Goal: Task Accomplishment & Management: Use online tool/utility

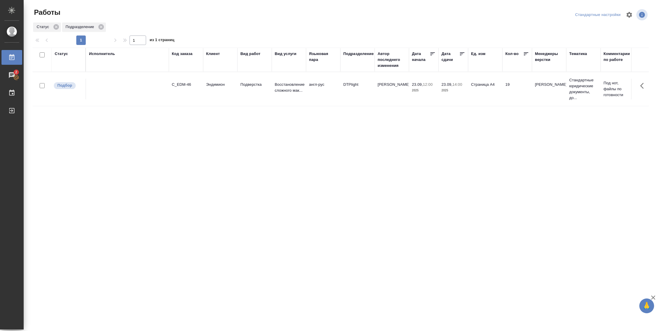
drag, startPoint x: 62, startPoint y: 52, endPoint x: 63, endPoint y: 55, distance: 3.0
click at [62, 53] on div "Статус" at bounding box center [61, 54] width 13 height 6
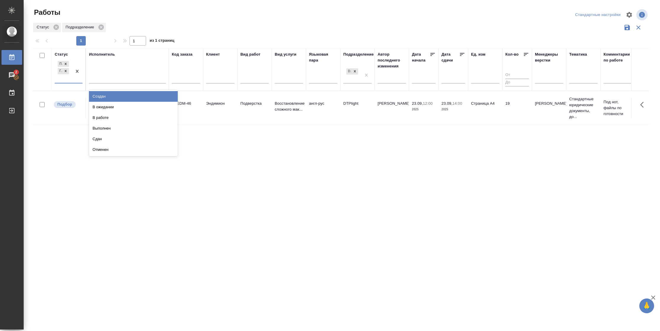
click at [72, 81] on div "Подбор Готов к работе" at bounding box center [63, 71] width 17 height 23
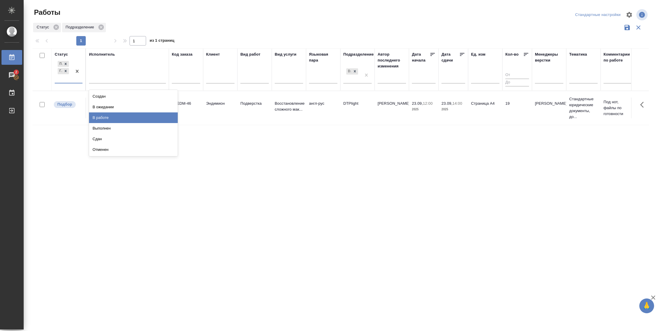
click at [108, 120] on div "В работе" at bounding box center [133, 117] width 89 height 11
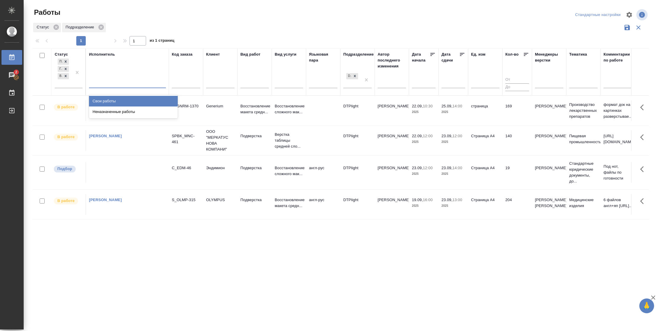
click at [115, 84] on div at bounding box center [127, 82] width 77 height 9
click at [114, 101] on div "Свои работы" at bounding box center [133, 101] width 89 height 11
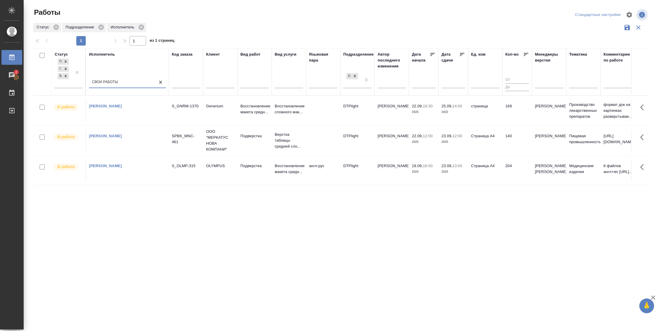
click at [462, 54] on icon at bounding box center [462, 54] width 4 height 3
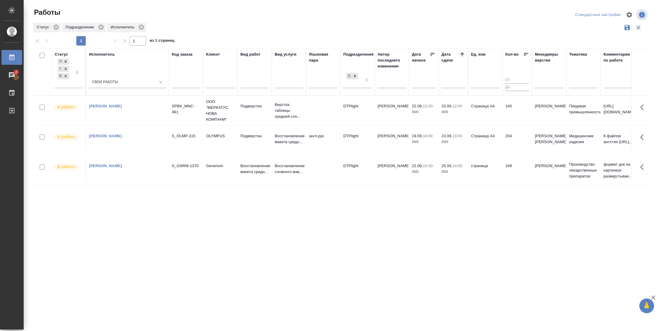
click at [505, 137] on td "204" at bounding box center [517, 140] width 30 height 21
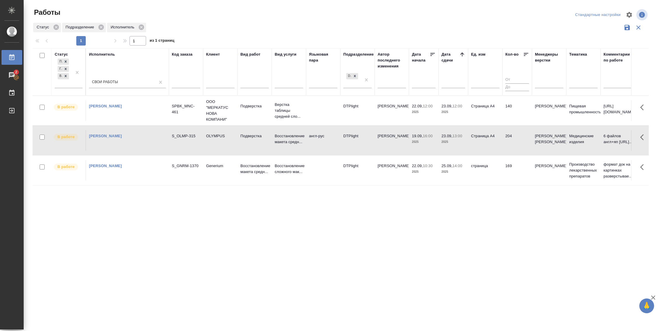
click at [505, 137] on td "204" at bounding box center [517, 140] width 30 height 21
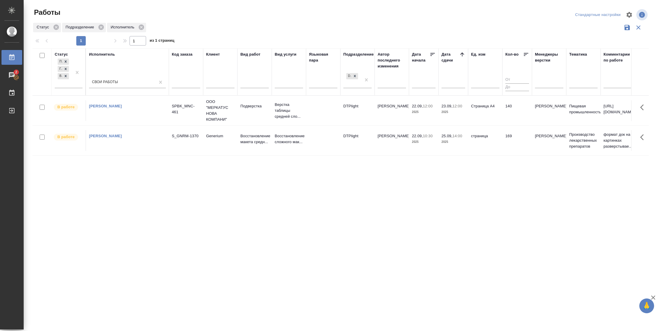
click at [365, 100] on tr "В работе [PERSON_NAME]-461 ООО "МЕРКАТУС НОВА КОМПАНИ" Подверстка Верстка табли…" at bounding box center [622, 110] width 1179 height 30
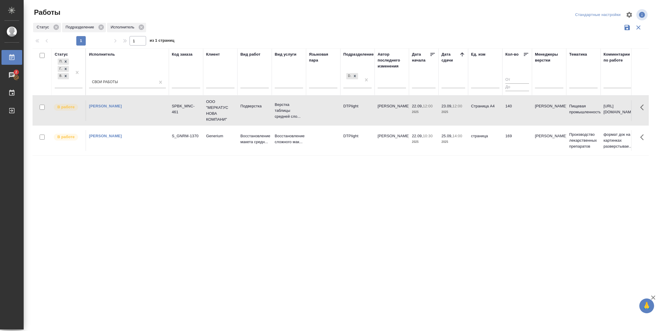
click at [365, 100] on tr "В работе [PERSON_NAME]-461 ООО "МЕРКАТУС НОВА КОМПАНИ" Подверстка Верстка табли…" at bounding box center [622, 110] width 1179 height 30
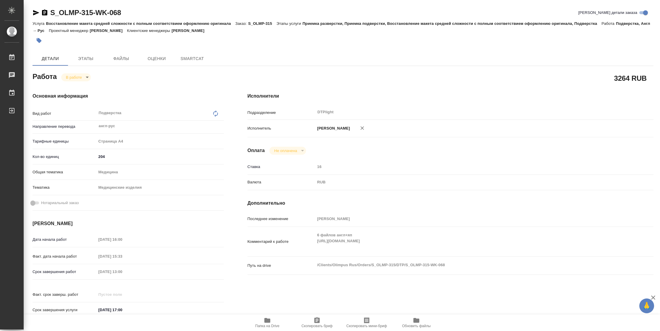
type textarea "x"
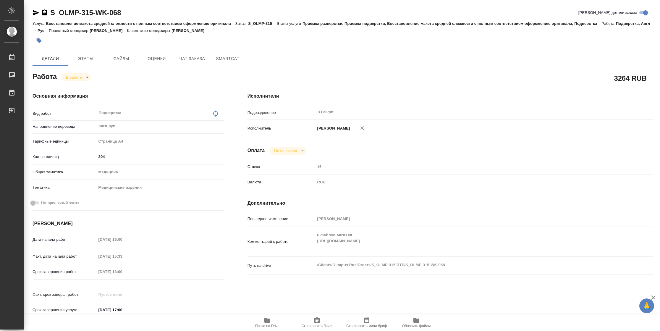
type textarea "x"
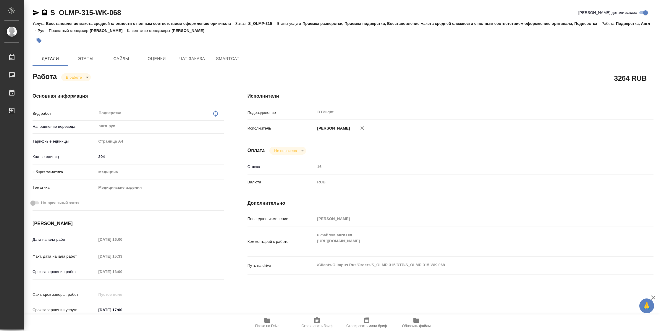
click at [270, 324] on span "Папка на Drive" at bounding box center [267, 326] width 24 height 4
type textarea "x"
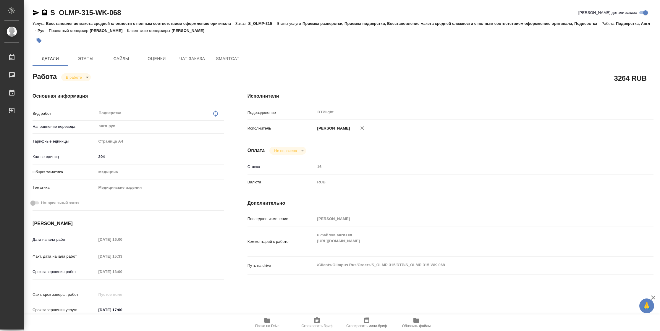
type textarea "x"
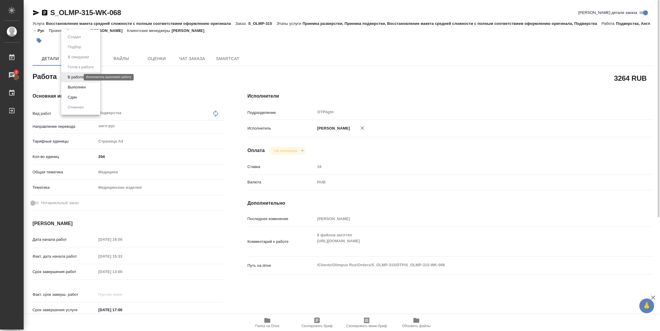
click at [67, 75] on body "🙏 .cls-1 fill:#fff; AWATERA Vasilyeva Natalia Работы 2 Чаты График Выйти S_OLMP…" at bounding box center [330, 165] width 660 height 331
